Goal: Check status

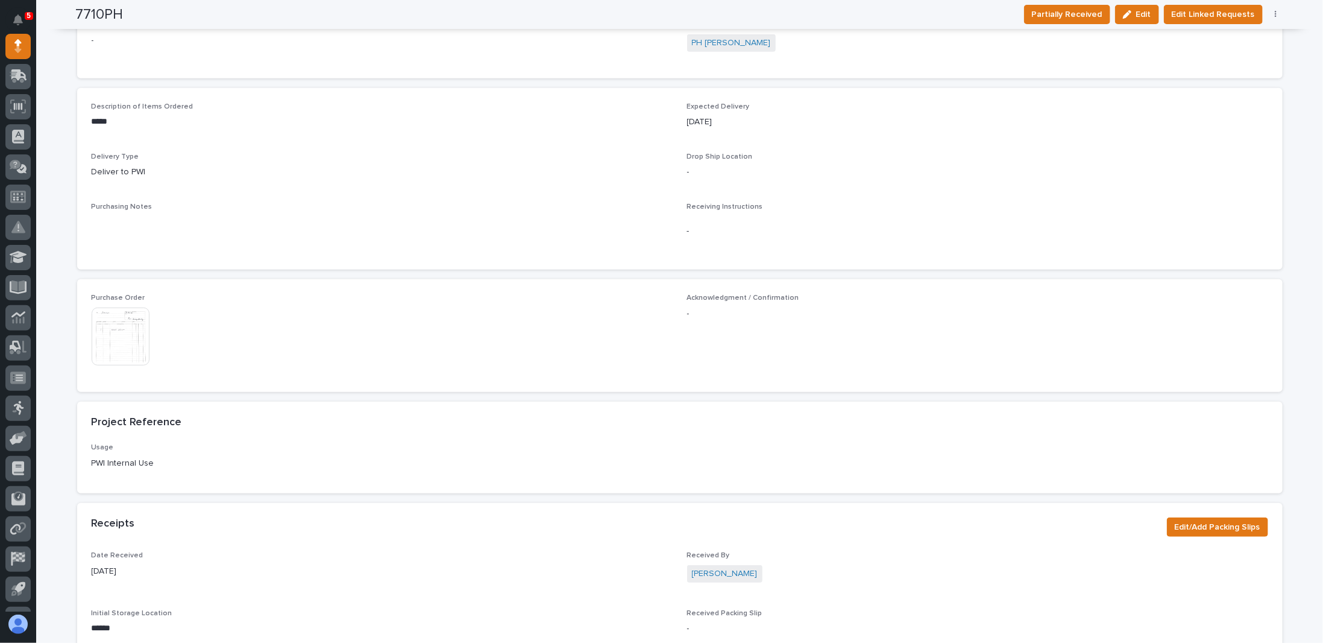
scroll to position [362, 0]
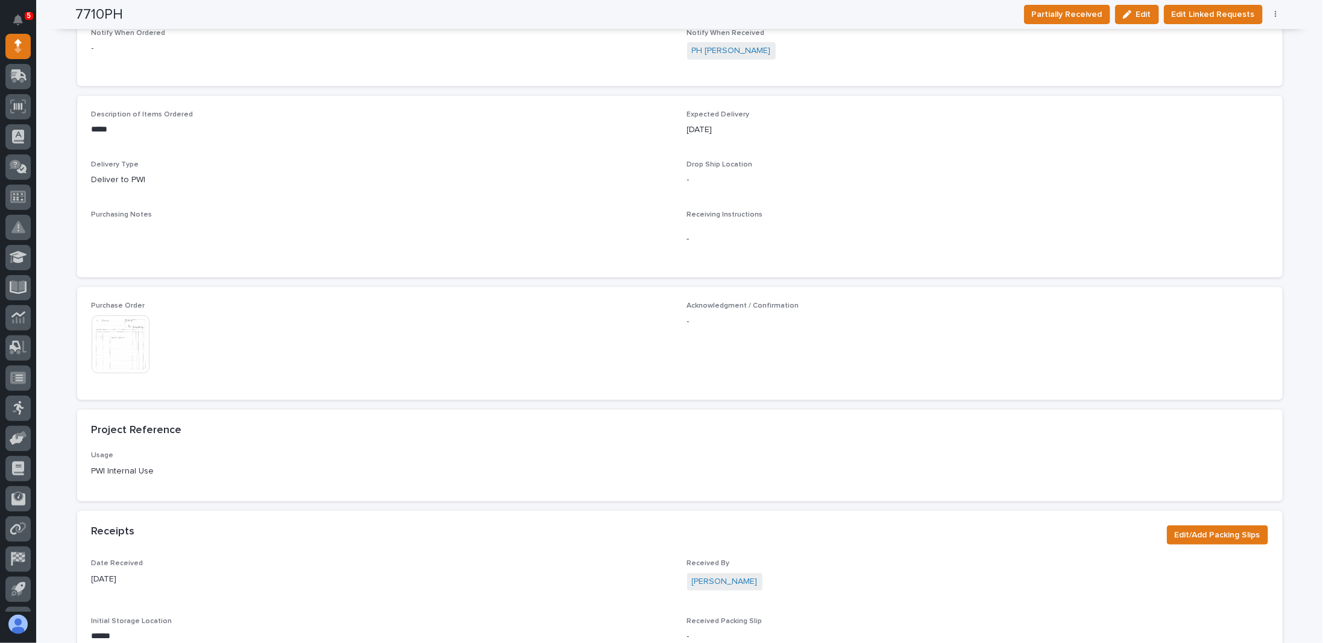
click at [118, 330] on img at bounding box center [121, 344] width 58 height 58
